Goal: Task Accomplishment & Management: Manage account settings

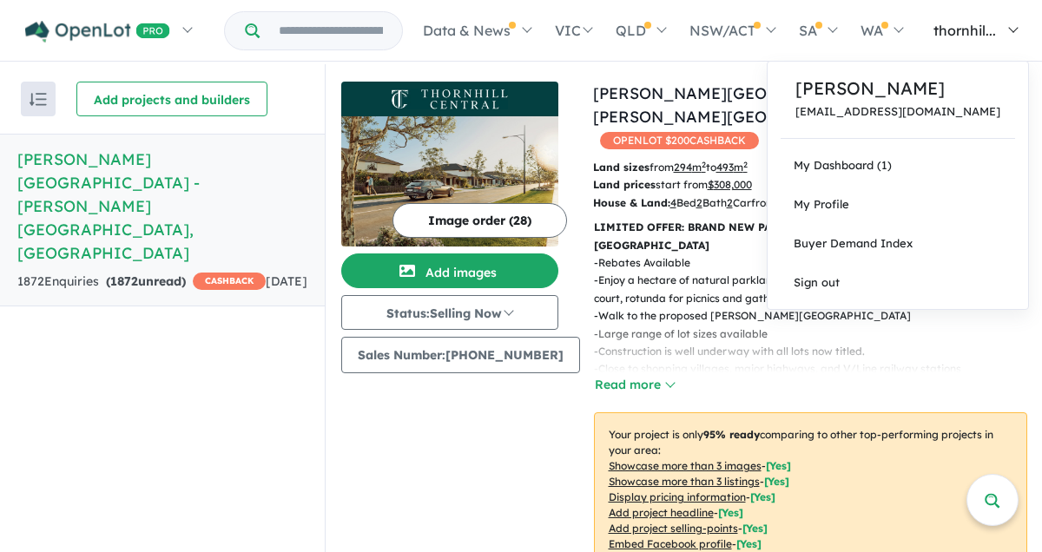
click at [996, 32] on span "thornhil..." at bounding box center [964, 30] width 63 height 17
click at [856, 169] on link "My Dashboard (1)" at bounding box center [898, 165] width 260 height 39
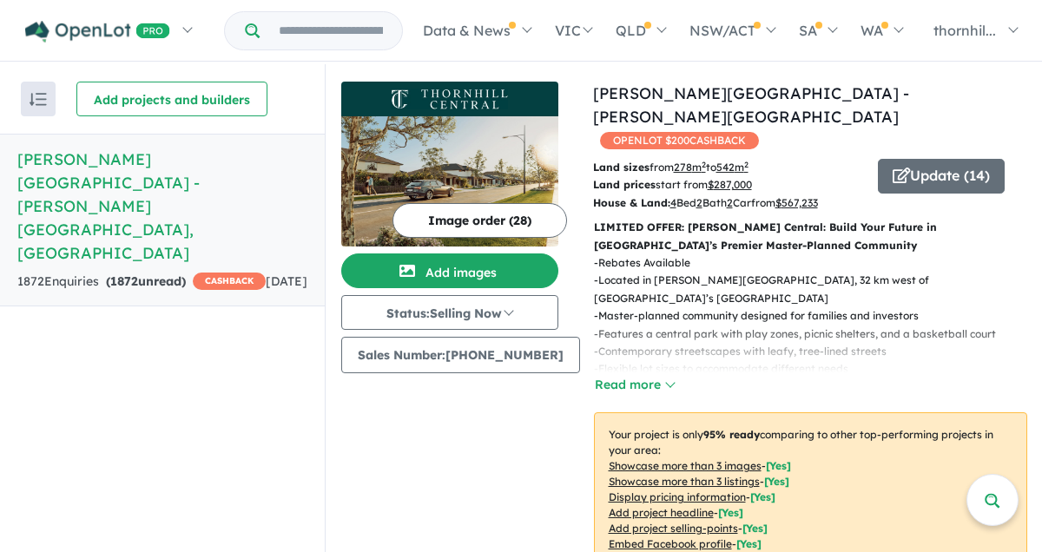
click at [484, 222] on button "Image order ( 28 )" at bounding box center [479, 220] width 175 height 35
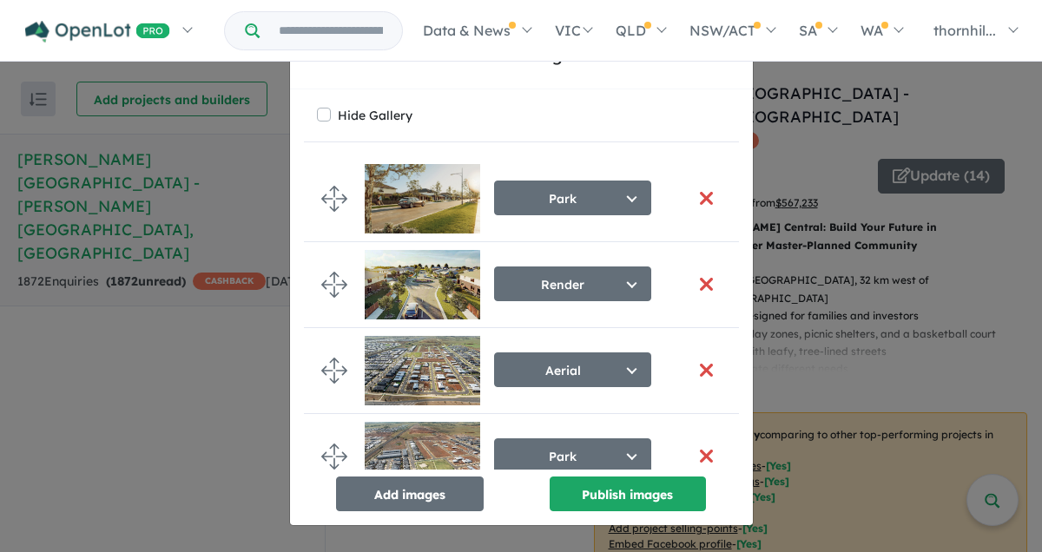
click at [992, 96] on div "Re-order images × Close Hide Gallery Park Select image tag Aerial Location Map …" at bounding box center [521, 276] width 1042 height 552
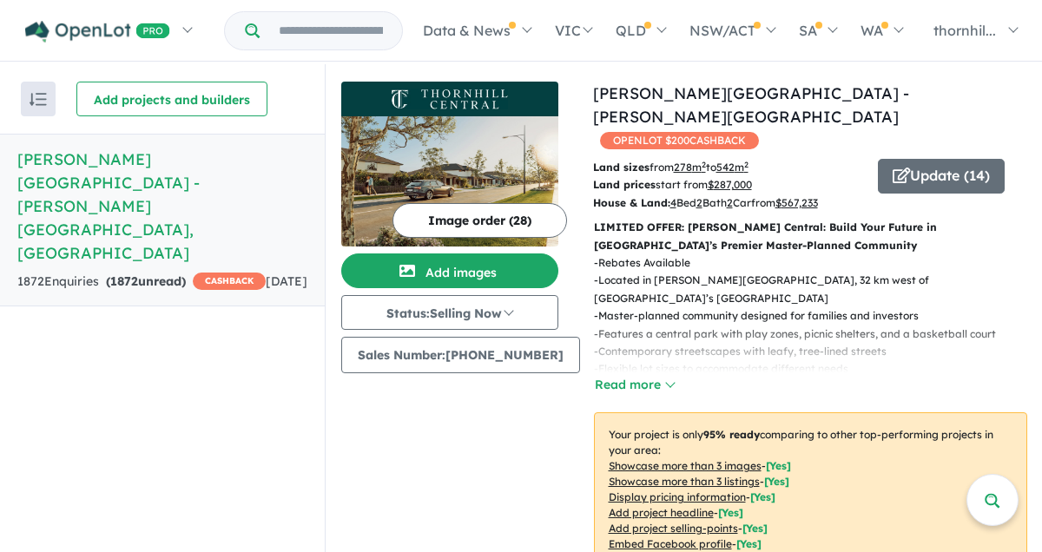
click at [683, 161] on u "278 m 2" at bounding box center [690, 167] width 32 height 13
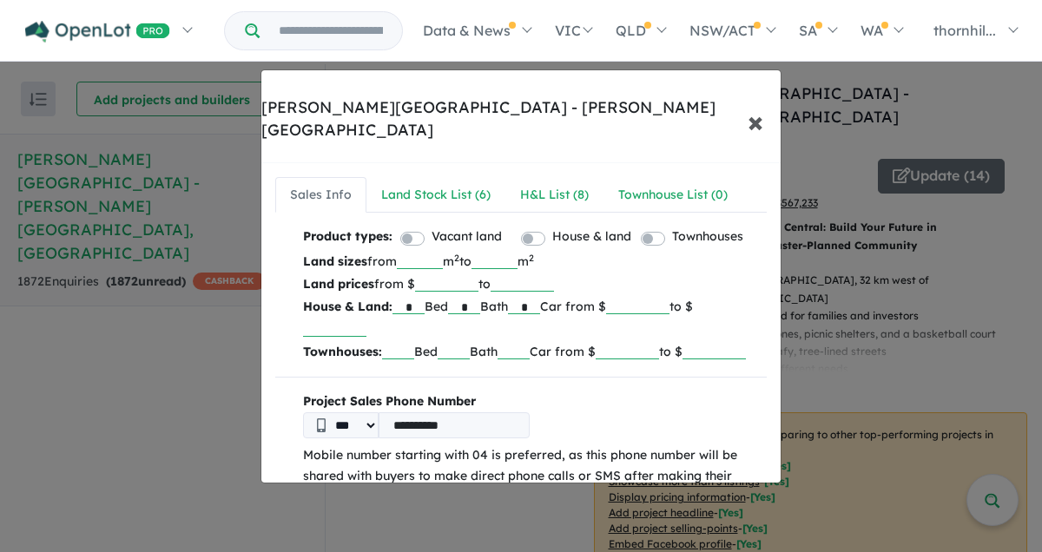
click at [754, 102] on span "×" at bounding box center [756, 120] width 16 height 37
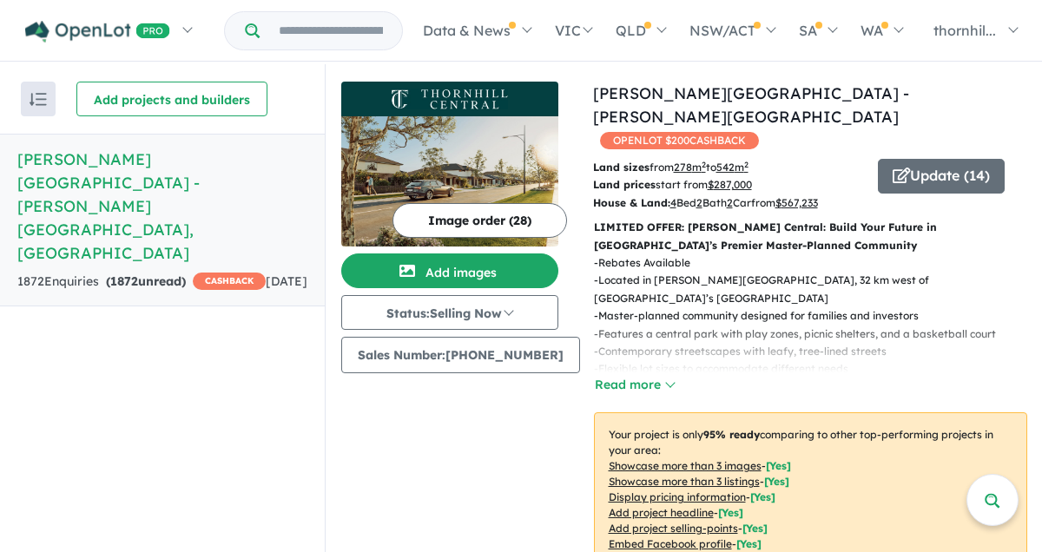
click at [721, 178] on u "$ 287,000" at bounding box center [730, 184] width 44 height 13
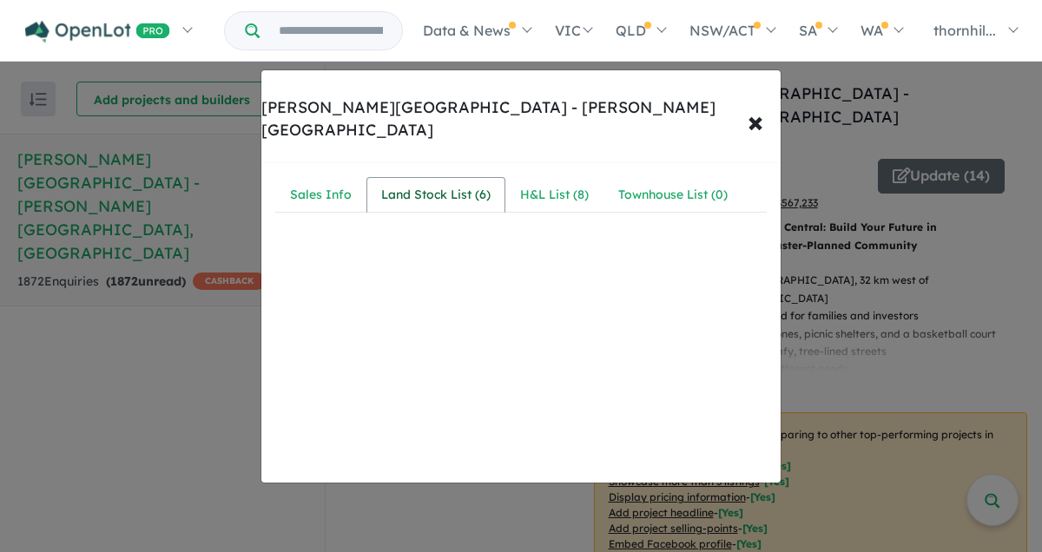
click at [452, 185] on div "Land Stock List ( 6 )" at bounding box center [435, 195] width 109 height 21
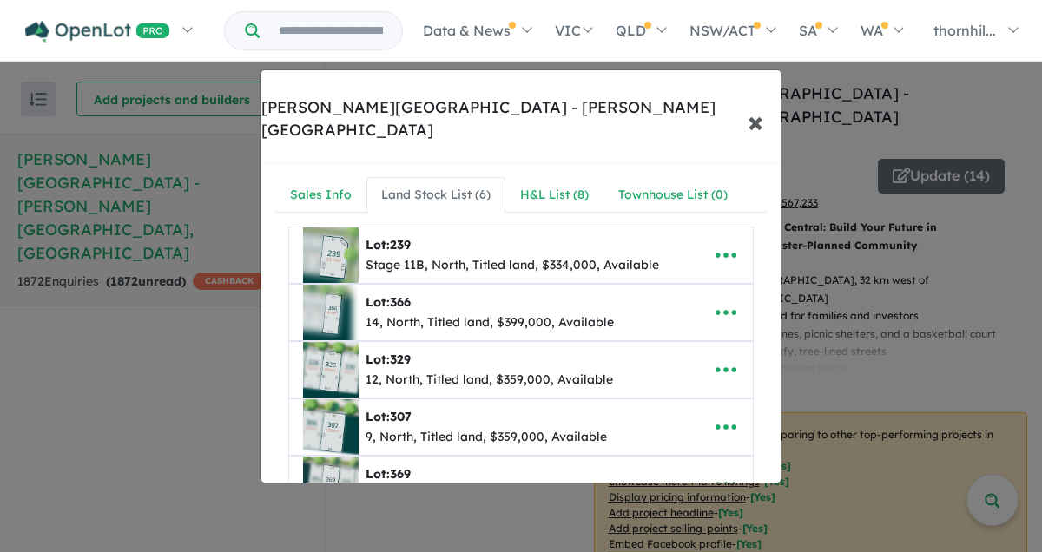
click at [761, 102] on span "×" at bounding box center [756, 120] width 16 height 37
